Goal: Information Seeking & Learning: Learn about a topic

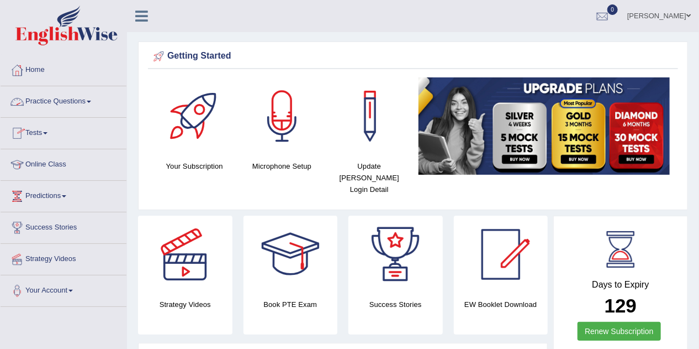
click at [94, 105] on link "Practice Questions" at bounding box center [64, 100] width 126 height 28
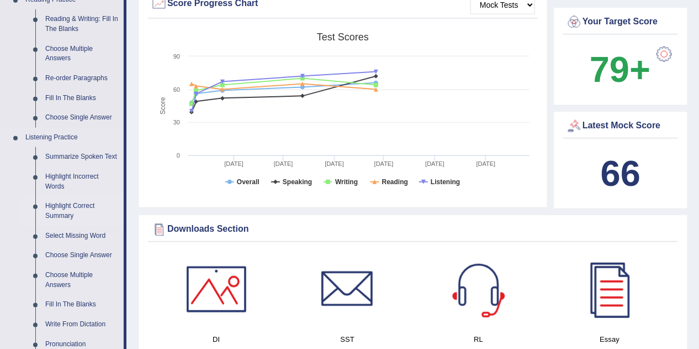
scroll to position [309, 0]
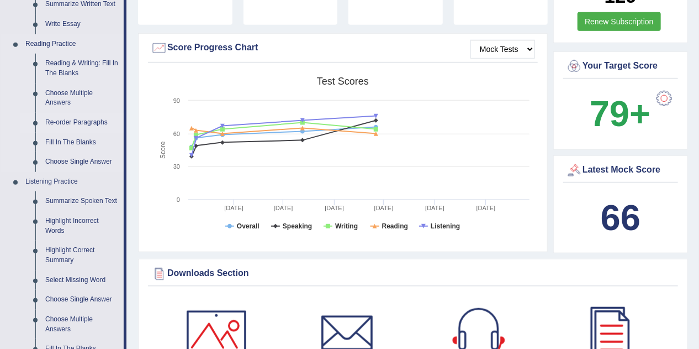
click at [73, 119] on link "Re-order Paragraphs" at bounding box center [81, 123] width 83 height 20
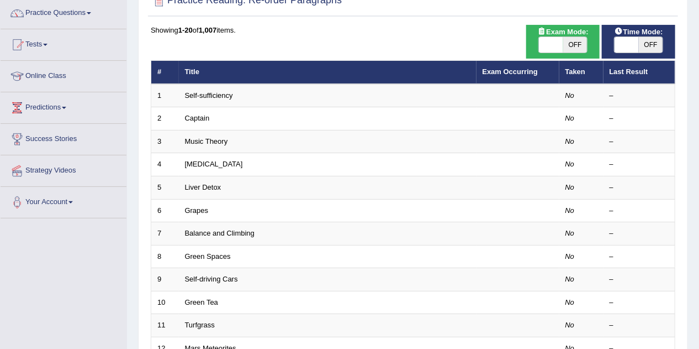
click at [581, 49] on span "OFF" at bounding box center [576, 44] width 24 height 15
checkbox input "true"
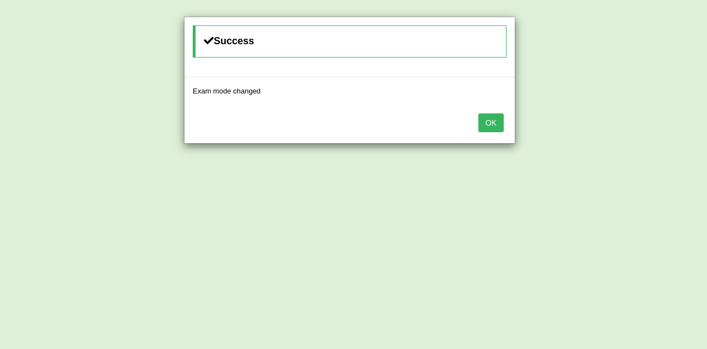
click at [497, 122] on button "OK" at bounding box center [490, 122] width 25 height 19
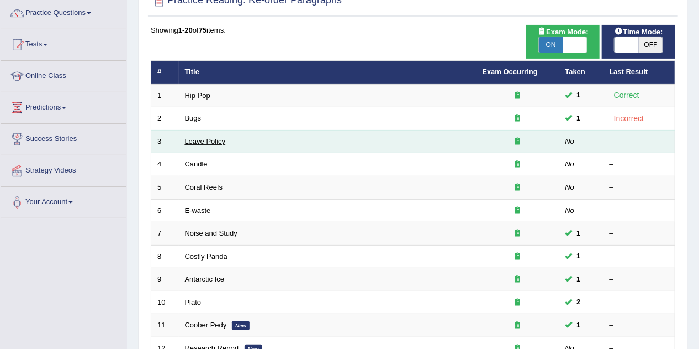
click at [203, 141] on link "Leave Policy" at bounding box center [205, 141] width 41 height 8
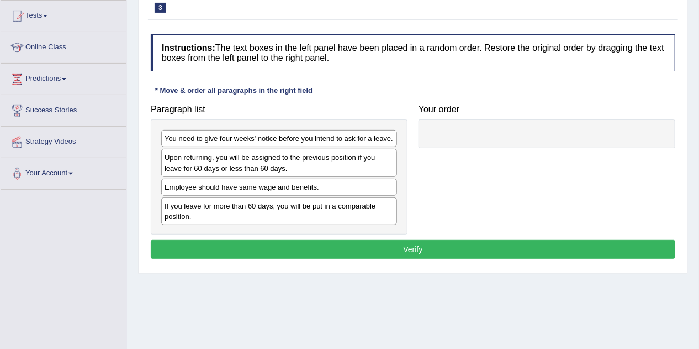
scroll to position [133, 0]
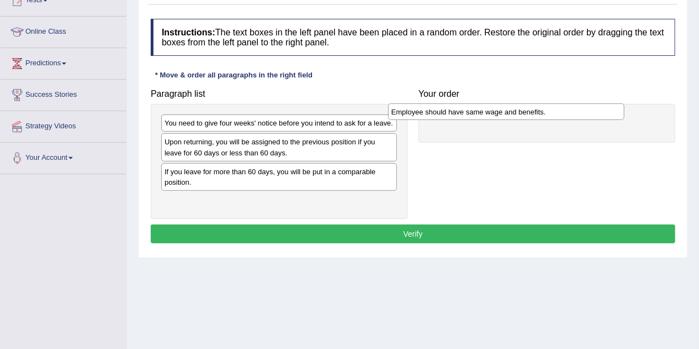
drag, startPoint x: 245, startPoint y: 171, endPoint x: 473, endPoint y: 111, distance: 236.4
click at [473, 111] on div "Employee should have same wage and benefits." at bounding box center [506, 111] width 236 height 17
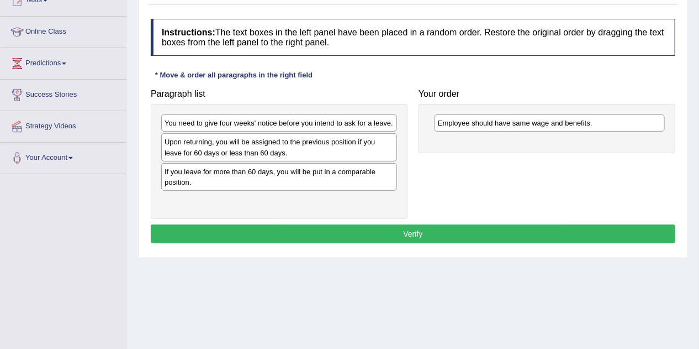
click at [230, 170] on div "If you leave for more than 60 days, you will be put in a comparable position." at bounding box center [279, 177] width 236 height 28
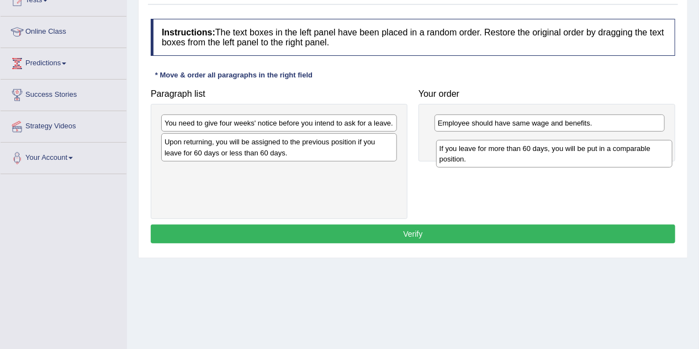
drag, startPoint x: 230, startPoint y: 170, endPoint x: 505, endPoint y: 148, distance: 276.1
click at [505, 148] on div "If you leave for more than 60 days, you will be put in a comparable position." at bounding box center [554, 154] width 236 height 28
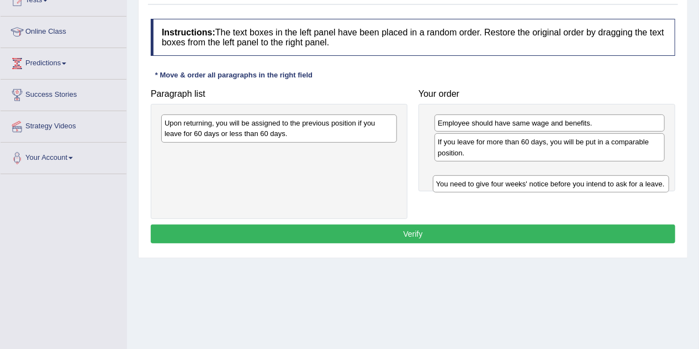
drag, startPoint x: 228, startPoint y: 125, endPoint x: 499, endPoint y: 186, distance: 278.5
click at [499, 186] on div "You need to give four weeks' notice before you intend to ask for a leave." at bounding box center [551, 183] width 236 height 17
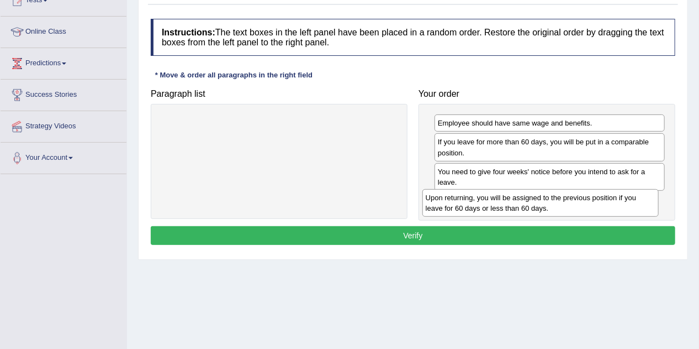
drag, startPoint x: 217, startPoint y: 120, endPoint x: 474, endPoint y: 193, distance: 267.7
click at [474, 193] on div "Upon returning, you will be assigned to the previous position if you leave for …" at bounding box center [541, 203] width 236 height 28
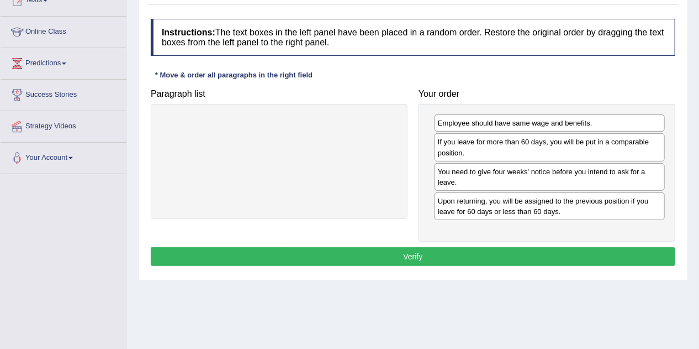
click at [455, 249] on button "Verify" at bounding box center [413, 256] width 525 height 19
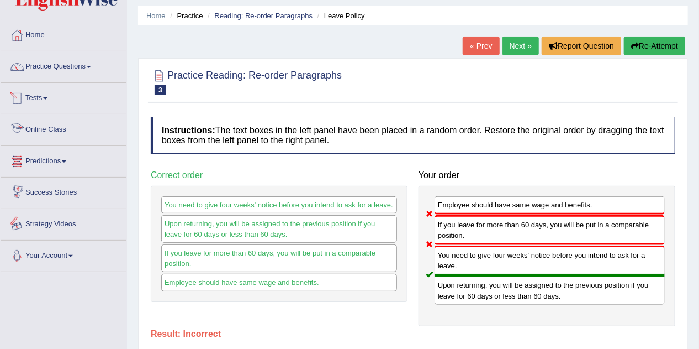
scroll to position [0, 0]
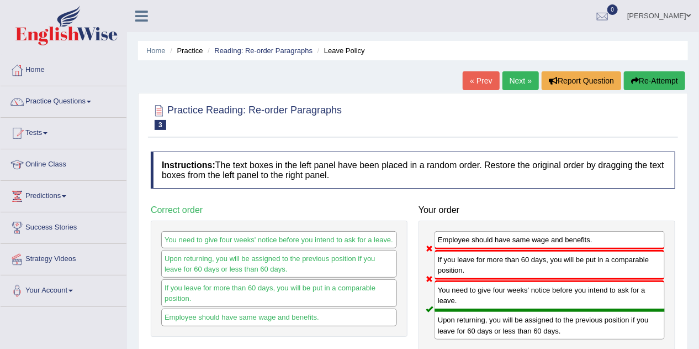
click at [513, 88] on link "Next »" at bounding box center [521, 80] width 36 height 19
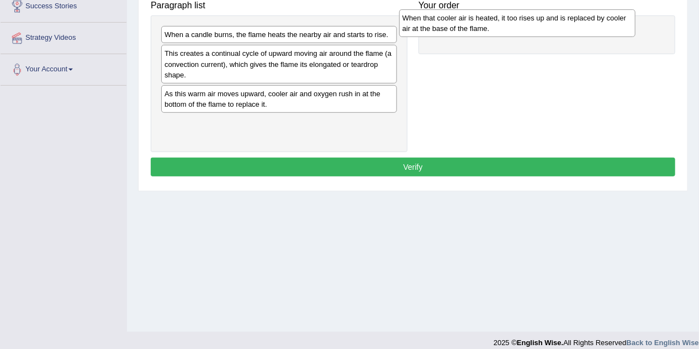
drag, startPoint x: 232, startPoint y: 40, endPoint x: 470, endPoint y: 23, distance: 238.7
click at [470, 23] on div "When that cooler air is heated, it too rises up and is replaced by cooler air a…" at bounding box center [517, 23] width 236 height 28
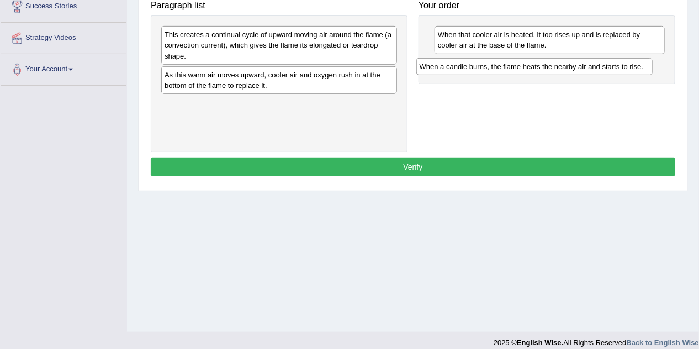
drag, startPoint x: 232, startPoint y: 36, endPoint x: 489, endPoint y: 67, distance: 259.3
click at [489, 67] on div "When a candle burns, the flame heats the nearby air and starts to rise." at bounding box center [535, 66] width 236 height 17
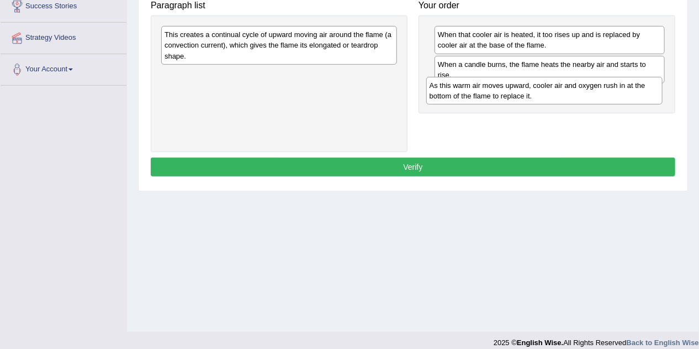
drag, startPoint x: 212, startPoint y: 84, endPoint x: 478, endPoint y: 93, distance: 265.9
click at [478, 93] on div "As this warm air moves upward, cooler air and oxygen rush in at the bottom of t…" at bounding box center [545, 91] width 236 height 28
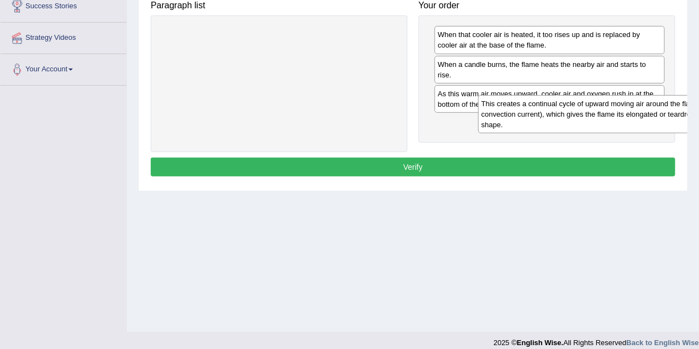
drag, startPoint x: 237, startPoint y: 37, endPoint x: 555, endPoint y: 107, distance: 325.8
click at [555, 107] on div "This creates a continual cycle of upward moving air around the flame (a convect…" at bounding box center [596, 114] width 236 height 38
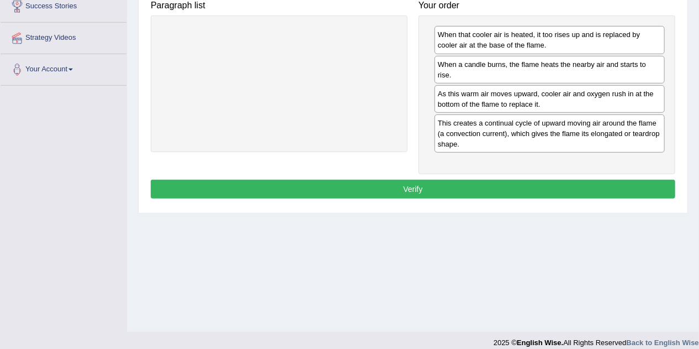
click at [496, 180] on button "Verify" at bounding box center [413, 189] width 525 height 19
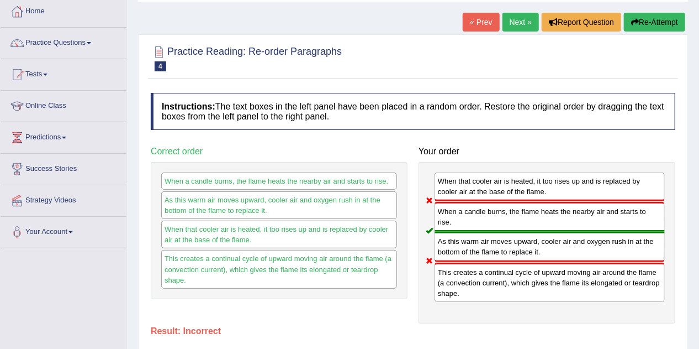
scroll to position [44, 0]
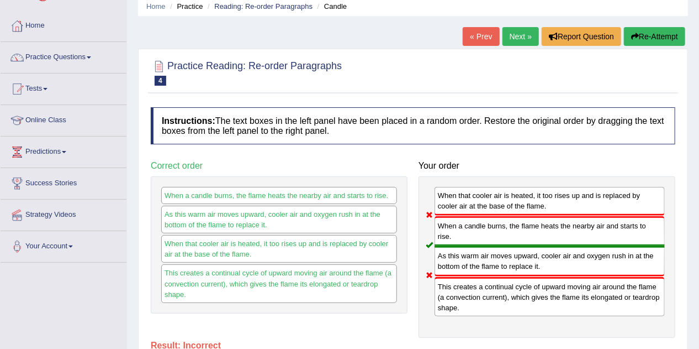
click at [515, 33] on link "Next »" at bounding box center [521, 36] width 36 height 19
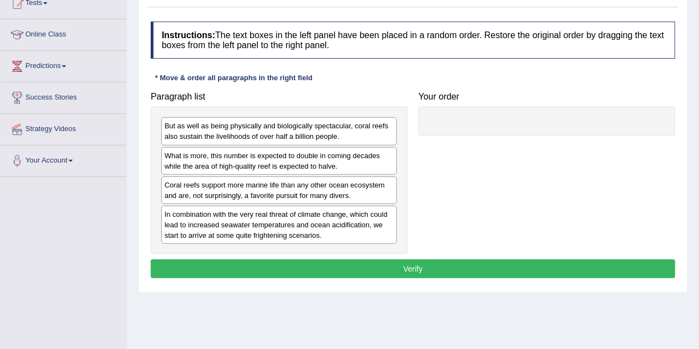
scroll to position [133, 0]
